Goal: Transaction & Acquisition: Download file/media

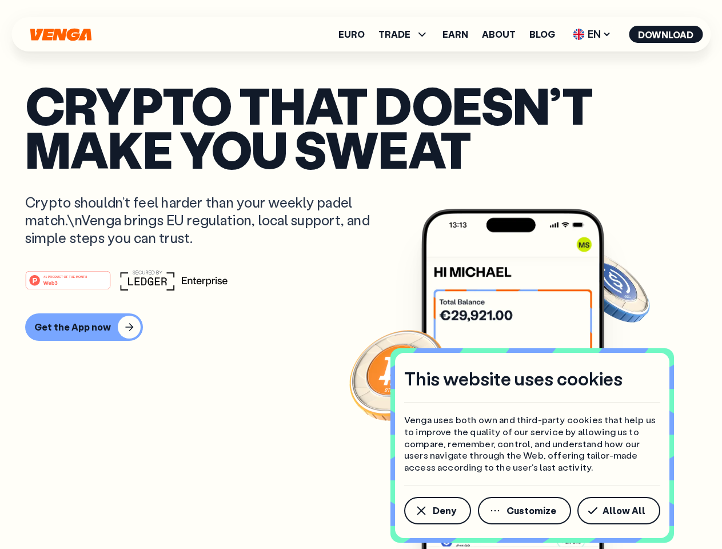
click at [361, 275] on div "#1 PRODUCT OF THE MONTH Web3" at bounding box center [361, 280] width 672 height 21
click at [437, 511] on span "Deny" at bounding box center [444, 510] width 23 height 9
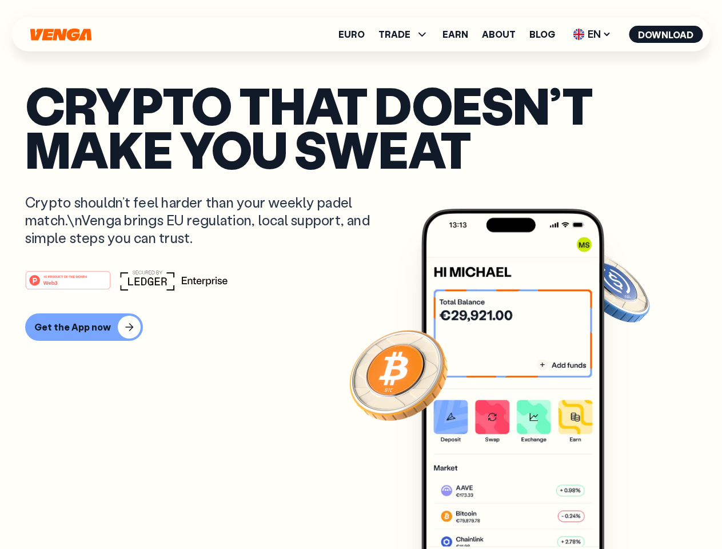
click at [526, 511] on img at bounding box center [512, 400] width 183 height 383
click at [621, 511] on article "Crypto that doesn’t make you sweat Crypto shouldn’t feel harder than your weekl…" at bounding box center [361, 297] width 672 height 429
click at [407, 34] on span "TRADE" at bounding box center [395, 34] width 32 height 9
click at [592, 34] on span "EN" at bounding box center [592, 34] width 46 height 18
click at [666, 34] on button "Download" at bounding box center [666, 34] width 74 height 17
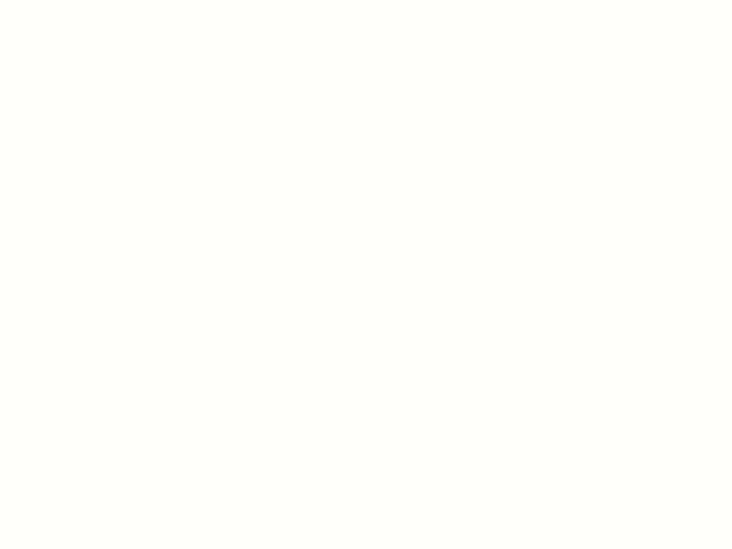
click at [361, 0] on html "This website uses cookies Venga uses both own and third-party cookies that help…" at bounding box center [366, 0] width 732 height 0
click at [82, 0] on html "This website uses cookies Venga uses both own and third-party cookies that help…" at bounding box center [366, 0] width 732 height 0
click at [70, 0] on html "This website uses cookies Venga uses both own and third-party cookies that help…" at bounding box center [366, 0] width 732 height 0
